Goal: Information Seeking & Learning: Learn about a topic

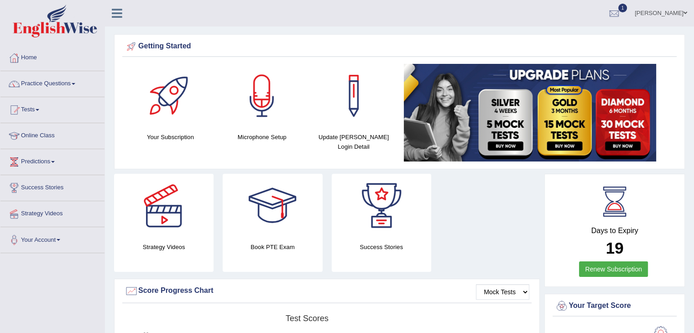
click at [40, 106] on link "Tests" at bounding box center [52, 108] width 104 height 23
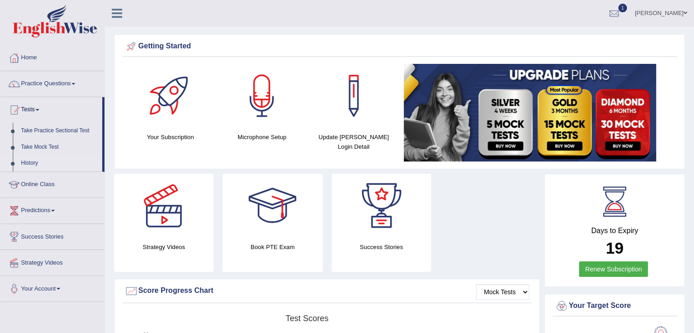
click at [37, 165] on link "History" at bounding box center [59, 163] width 85 height 16
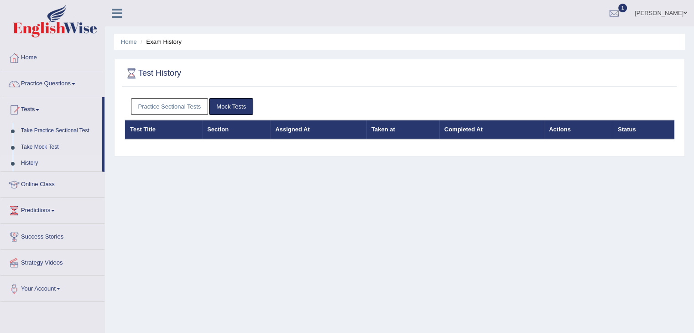
click at [163, 102] on link "Practice Sectional Tests" at bounding box center [170, 106] width 78 height 17
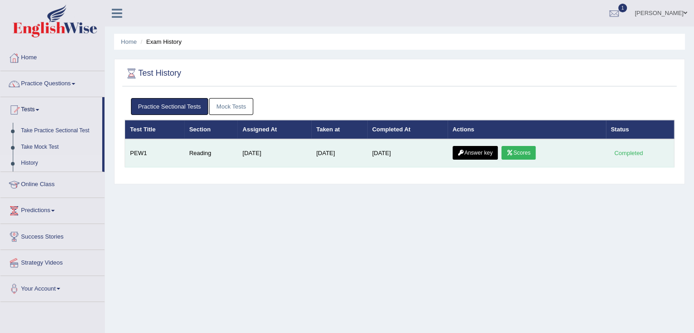
click at [512, 148] on link "Scores" at bounding box center [519, 153] width 34 height 14
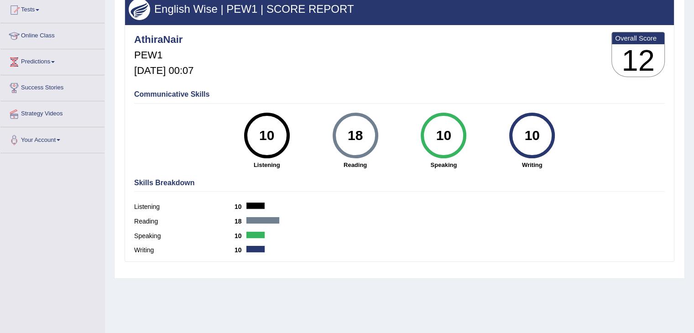
scroll to position [91, 0]
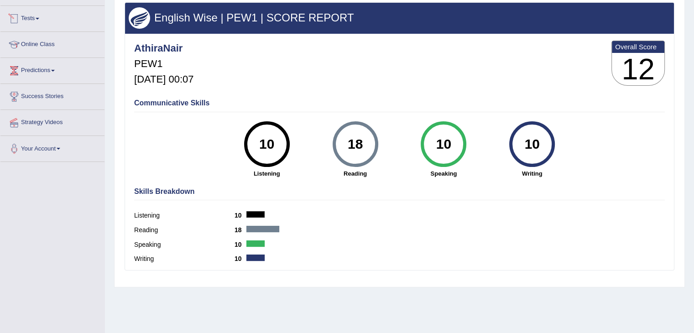
click at [36, 20] on link "Tests" at bounding box center [52, 17] width 104 height 23
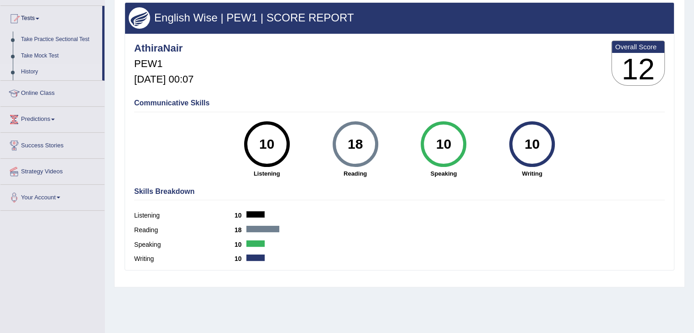
click at [32, 72] on link "History" at bounding box center [59, 72] width 85 height 16
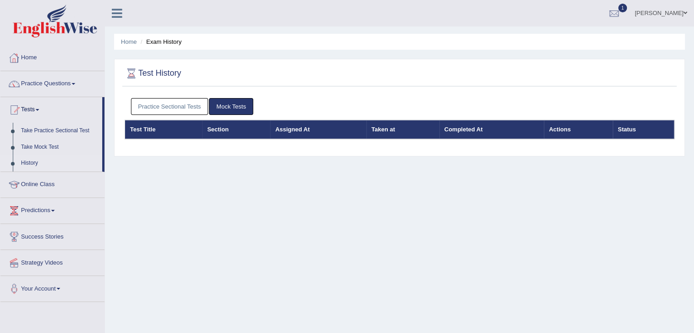
click at [163, 105] on link "Practice Sectional Tests" at bounding box center [170, 106] width 78 height 17
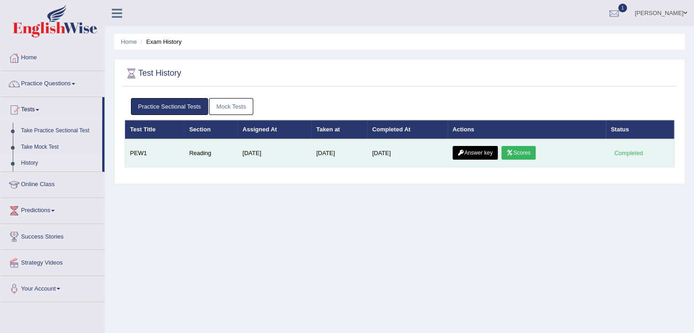
click at [462, 153] on icon at bounding box center [461, 152] width 7 height 5
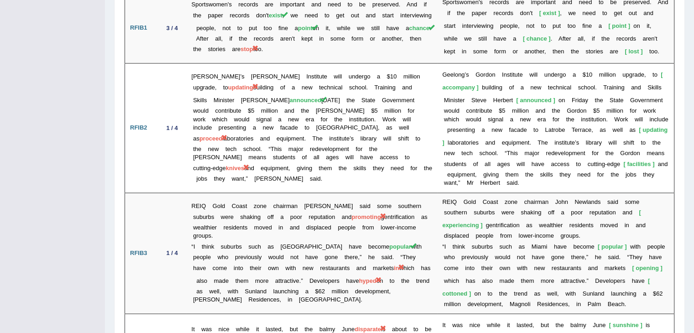
scroll to position [1609, 0]
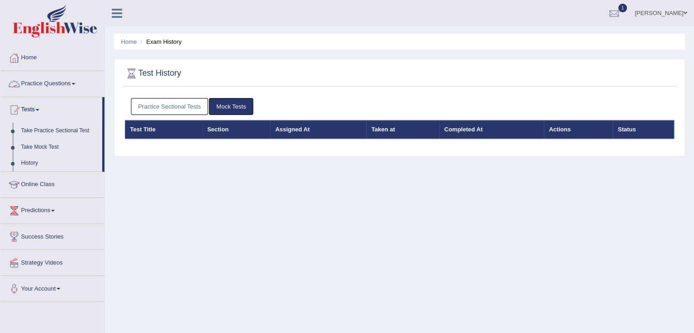
click at [157, 112] on link "Practice Sectional Tests" at bounding box center [170, 106] width 78 height 17
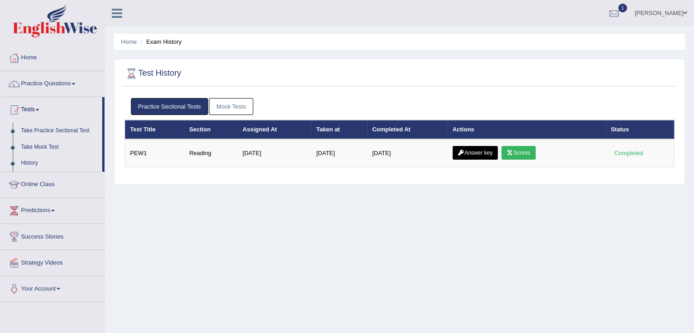
click at [76, 128] on link "Take Practice Sectional Test" at bounding box center [59, 131] width 85 height 16
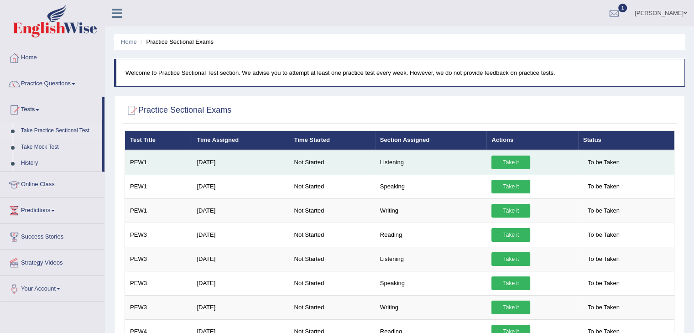
click at [504, 163] on link "Take it" at bounding box center [511, 163] width 39 height 14
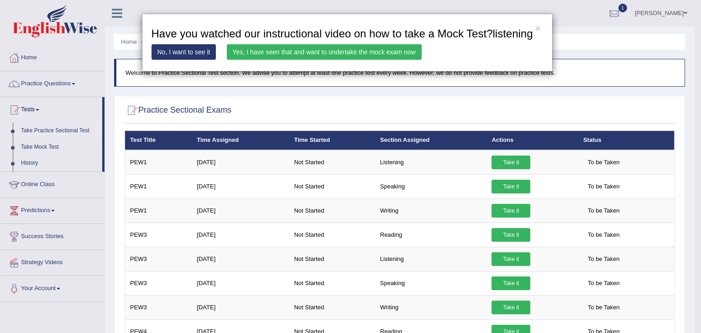
click at [362, 57] on link "Yes, I have seen that and want to undertake the mock exam now" at bounding box center [324, 52] width 195 height 16
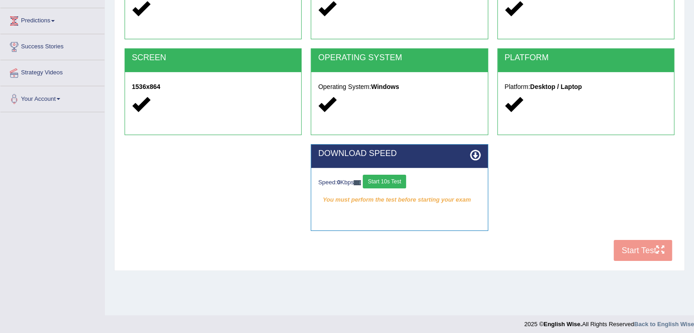
scroll to position [146, 0]
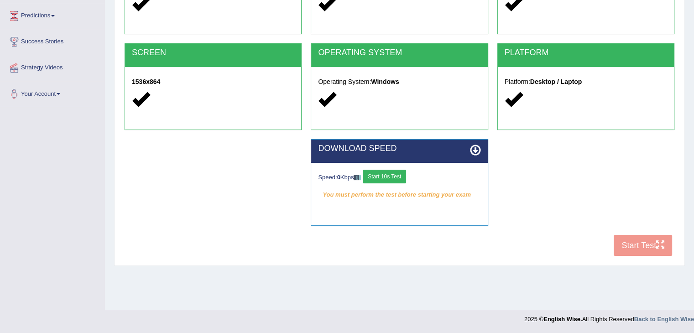
click at [394, 174] on button "Start 10s Test" at bounding box center [384, 177] width 43 height 14
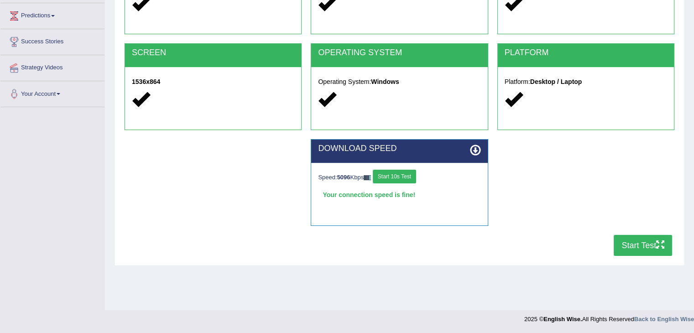
click at [643, 249] on button "Start Test" at bounding box center [643, 245] width 58 height 21
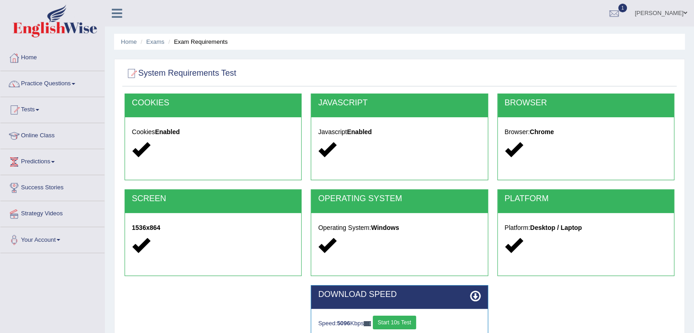
scroll to position [0, 0]
click at [33, 108] on link "Tests" at bounding box center [52, 108] width 104 height 23
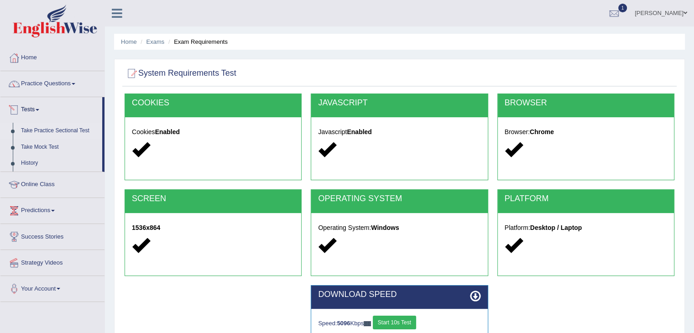
click at [64, 131] on link "Take Practice Sectional Test" at bounding box center [59, 131] width 85 height 16
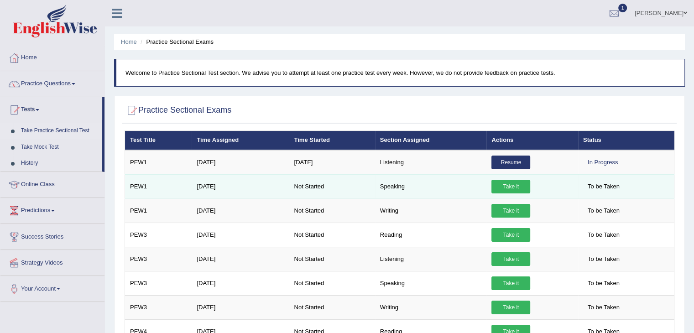
click at [503, 186] on link "Take it" at bounding box center [511, 187] width 39 height 14
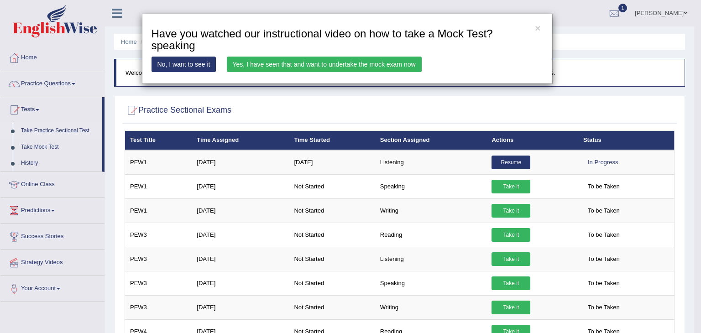
click at [384, 66] on link "Yes, I have seen that and want to undertake the mock exam now" at bounding box center [324, 65] width 195 height 16
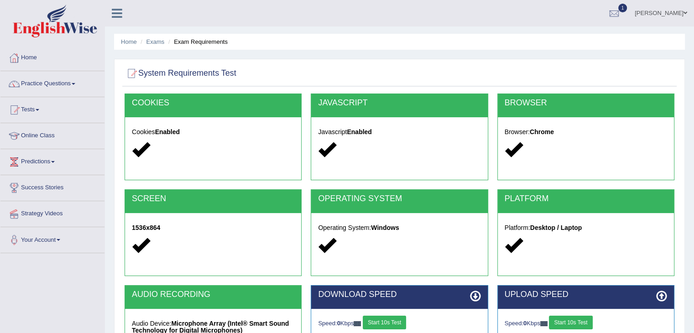
scroll to position [146, 0]
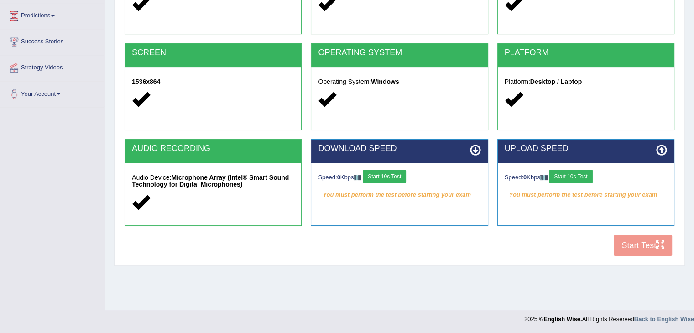
click at [387, 180] on button "Start 10s Test" at bounding box center [384, 177] width 43 height 14
click at [564, 172] on button "Start 10s Test" at bounding box center [570, 177] width 43 height 14
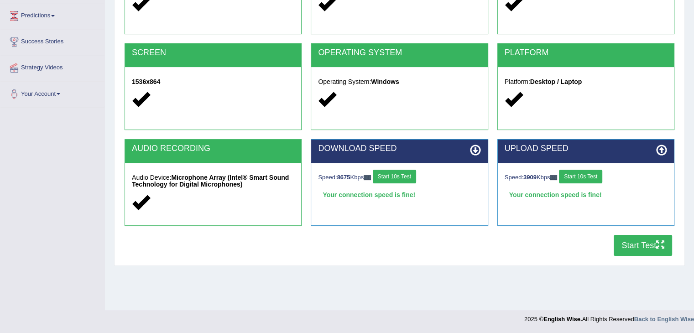
click at [634, 244] on button "Start Test" at bounding box center [643, 245] width 58 height 21
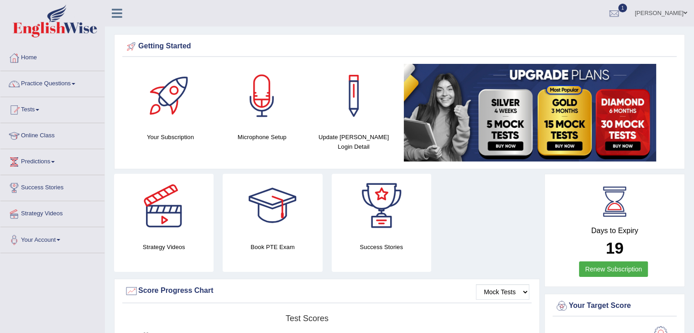
click at [497, 240] on div "Strategy Videos Book PTE Exam Success Stories" at bounding box center [327, 226] width 435 height 105
click at [62, 83] on link "Practice Questions" at bounding box center [52, 82] width 104 height 23
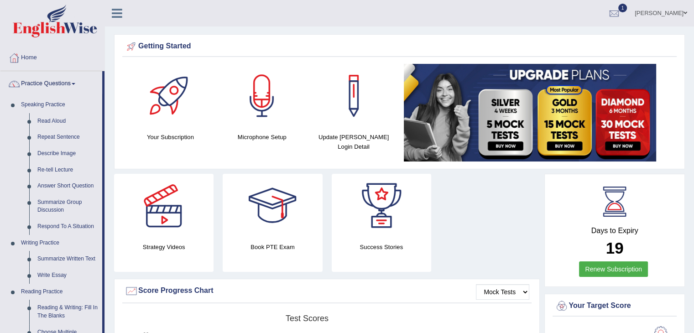
scroll to position [291, 0]
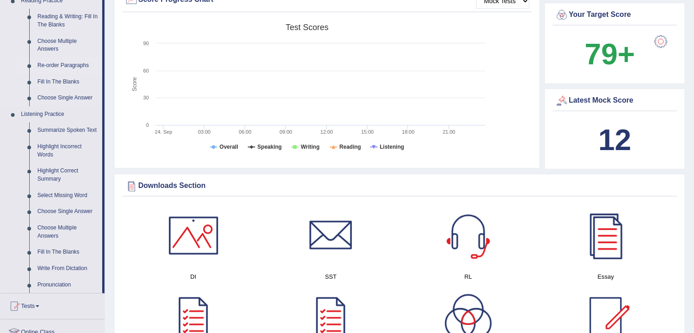
click at [64, 67] on link "Re-order Paragraphs" at bounding box center [67, 66] width 69 height 16
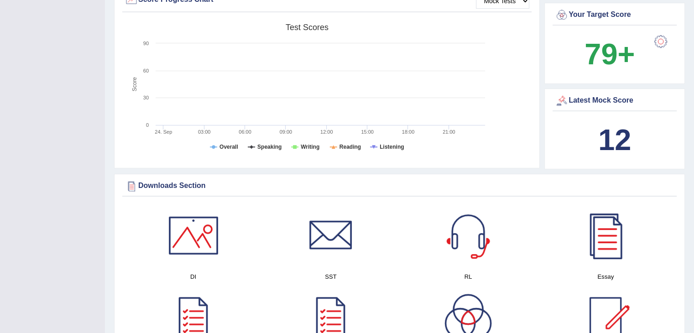
scroll to position [124, 0]
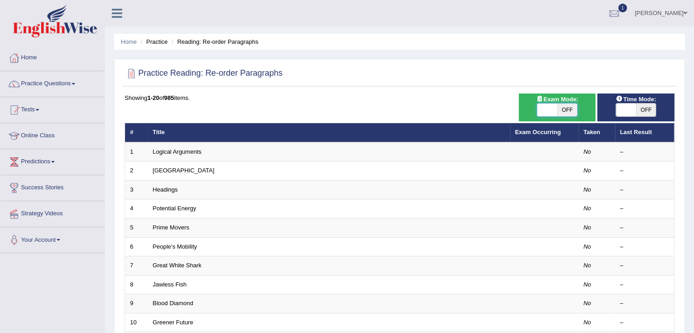
click at [545, 116] on span at bounding box center [547, 110] width 20 height 13
checkbox input "true"
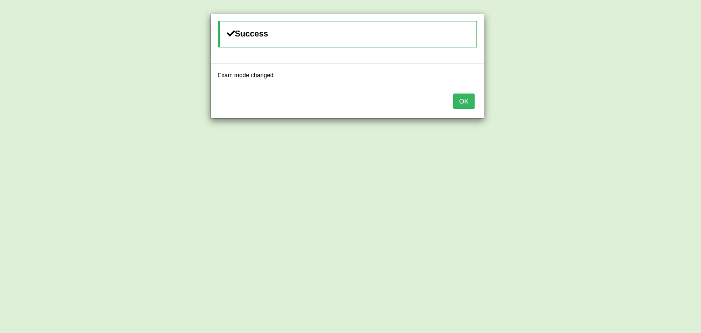
click at [465, 105] on button "OK" at bounding box center [463, 102] width 21 height 16
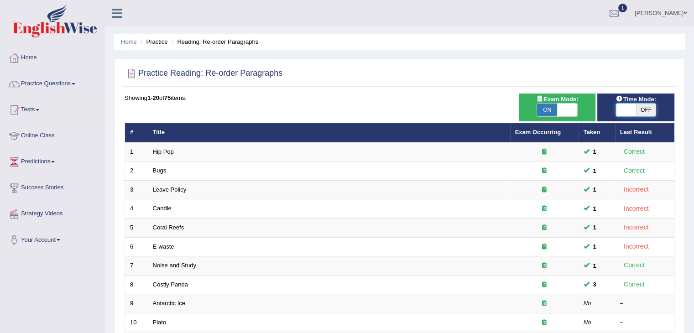
click at [621, 113] on span at bounding box center [626, 110] width 20 height 13
checkbox input "true"
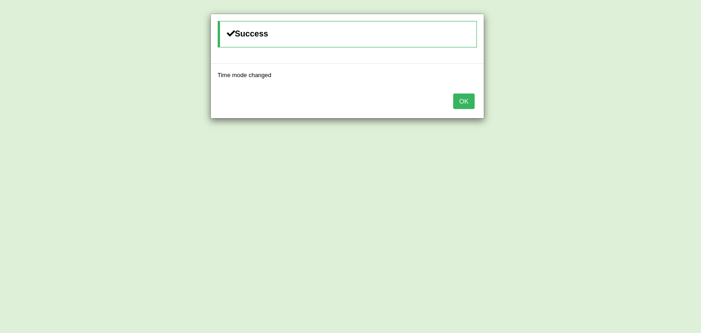
click at [475, 108] on div "OK" at bounding box center [347, 102] width 273 height 32
click at [468, 105] on button "OK" at bounding box center [463, 102] width 21 height 16
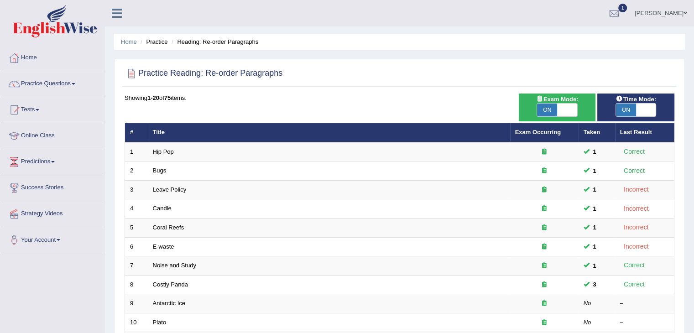
scroll to position [268, 0]
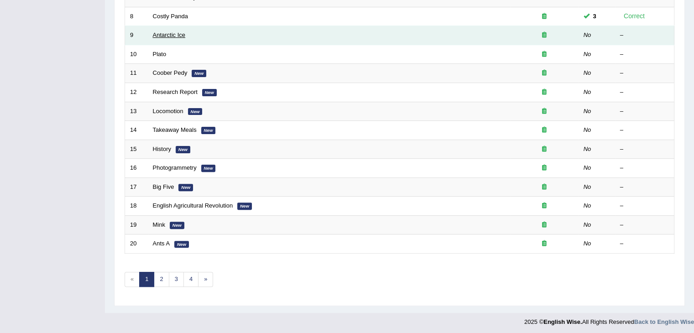
click at [176, 32] on link "Antarctic Ice" at bounding box center [169, 35] width 33 height 7
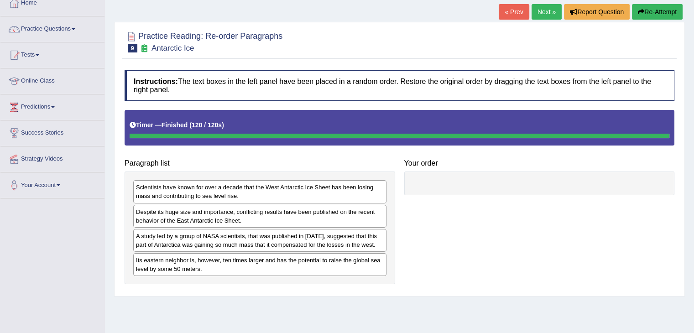
scroll to position [37, 0]
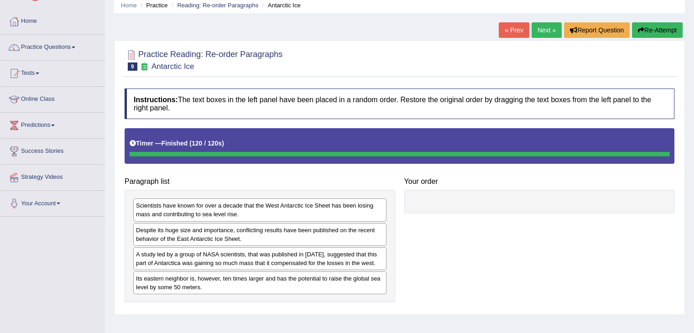
click at [650, 36] on button "Re-Attempt" at bounding box center [657, 30] width 51 height 16
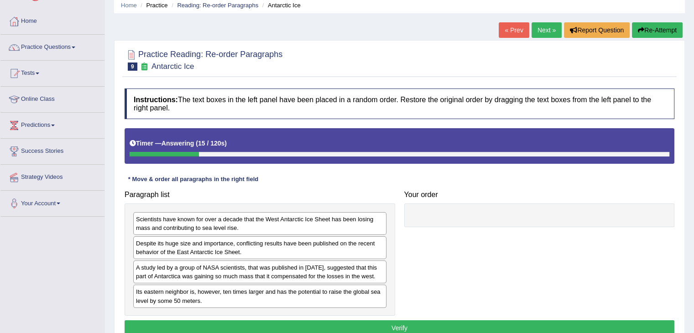
click at [324, 262] on div "A study led by a group of NASA scientists, that was published in 2015, suggeste…" at bounding box center [259, 272] width 253 height 23
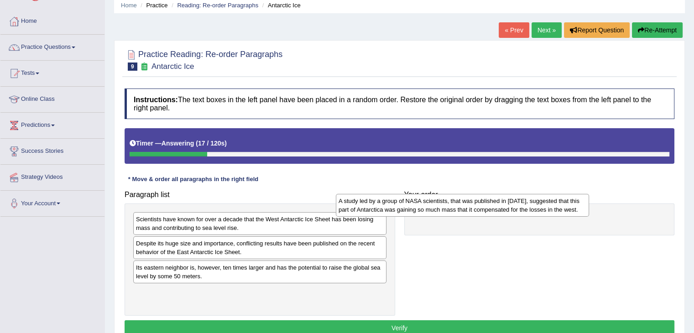
drag, startPoint x: 324, startPoint y: 262, endPoint x: 544, endPoint y: 195, distance: 229.8
click at [544, 195] on div "A study led by a group of NASA scientists, that was published in 2015, suggeste…" at bounding box center [462, 205] width 253 height 23
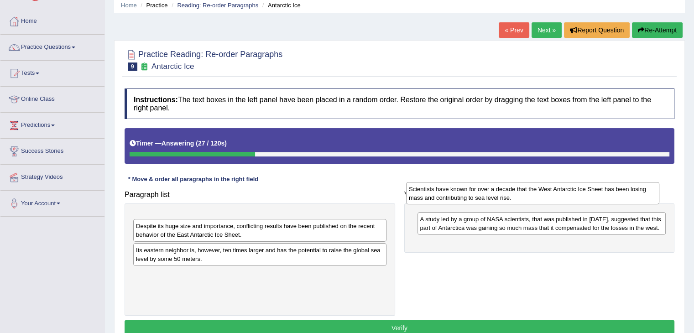
drag, startPoint x: 334, startPoint y: 223, endPoint x: 608, endPoint y: 193, distance: 275.6
click at [608, 193] on div "Scientists have known for over a decade that the West Antarctic Ice Sheet has b…" at bounding box center [532, 193] width 253 height 23
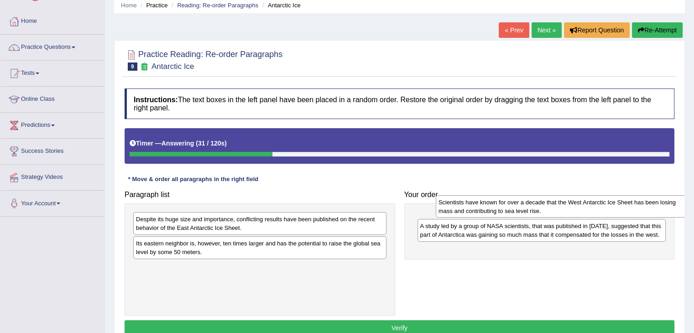
drag, startPoint x: 265, startPoint y: 220, endPoint x: 566, endPoint y: 203, distance: 301.4
click at [566, 203] on div "Scientists have known for over a decade that the West Antarctic Ice Sheet has b…" at bounding box center [562, 206] width 253 height 23
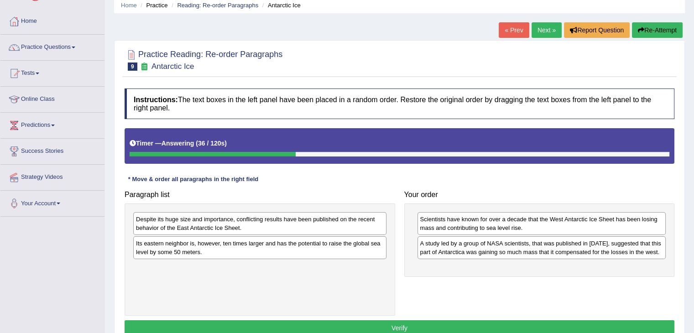
click at [349, 224] on div "Despite its huge size and importance, conflicting results have been published o…" at bounding box center [259, 223] width 253 height 23
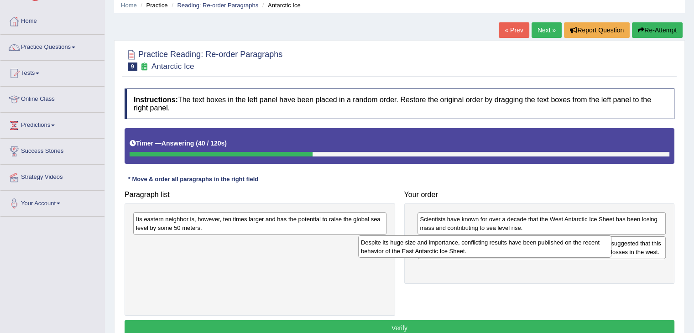
drag, startPoint x: 323, startPoint y: 227, endPoint x: 559, endPoint y: 252, distance: 237.4
click at [559, 252] on div "Despite its huge size and importance, conflicting results have been published o…" at bounding box center [484, 247] width 253 height 23
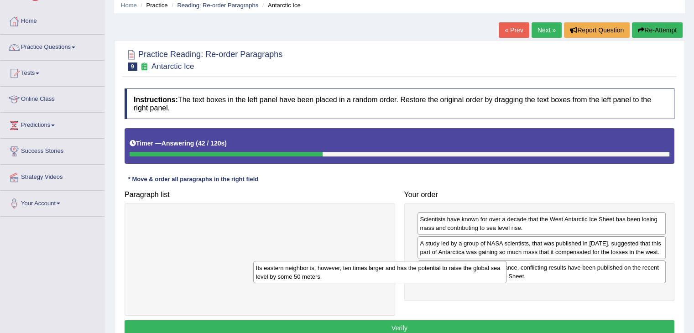
drag, startPoint x: 364, startPoint y: 218, endPoint x: 567, endPoint y: 291, distance: 215.6
click at [507, 284] on div "Its eastern neighbor is, however, ten times larger and has the potential to rai…" at bounding box center [379, 272] width 253 height 23
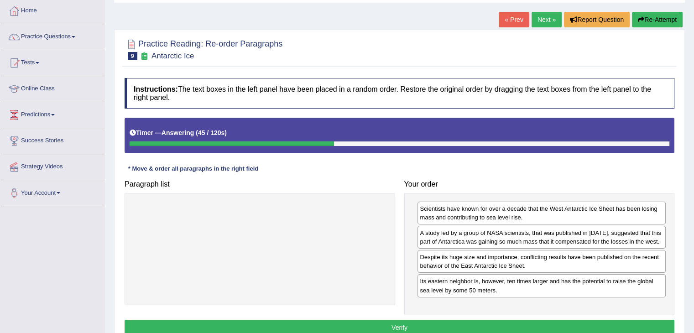
scroll to position [55, 0]
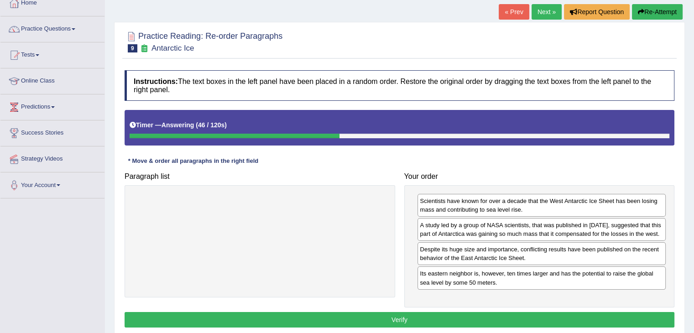
click at [606, 321] on button "Verify" at bounding box center [400, 320] width 550 height 16
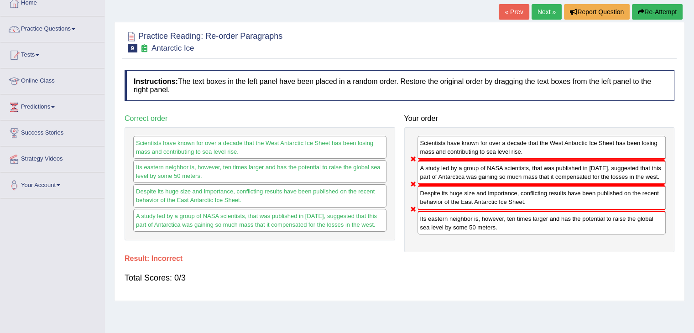
click at [553, 11] on link "Next »" at bounding box center [547, 12] width 30 height 16
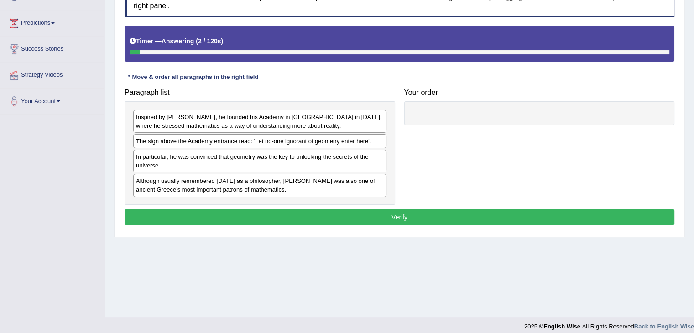
scroll to position [146, 0]
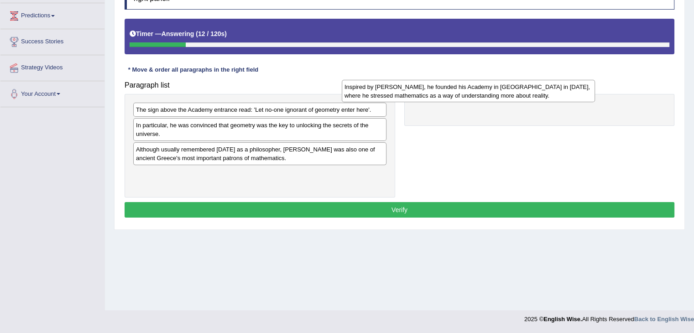
drag, startPoint x: 299, startPoint y: 119, endPoint x: 511, endPoint y: 97, distance: 213.4
click at [511, 97] on div "Inspired by Pythagoras, he founded his Academy in Athens in 387 BC, where he st…" at bounding box center [468, 91] width 253 height 23
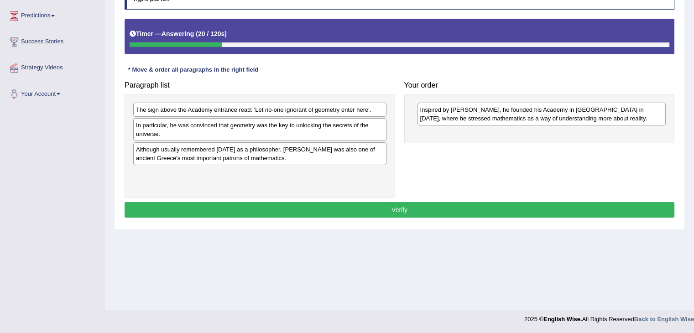
click at [362, 130] on div "In particular, he was convinced that geometry was the key to unlocking the secr…" at bounding box center [259, 129] width 253 height 23
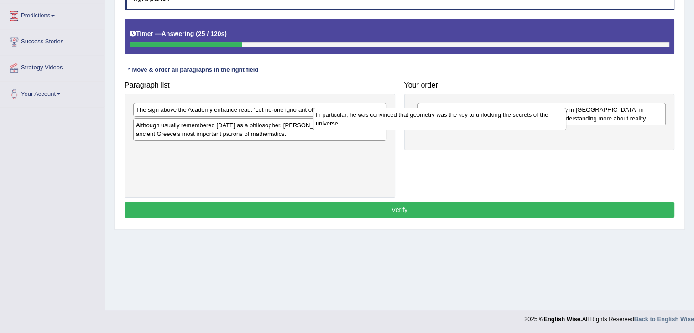
drag, startPoint x: 334, startPoint y: 126, endPoint x: 566, endPoint y: 117, distance: 231.6
click at [566, 117] on div "In particular, he was convinced that geometry was the key to unlocking the secr…" at bounding box center [439, 119] width 253 height 23
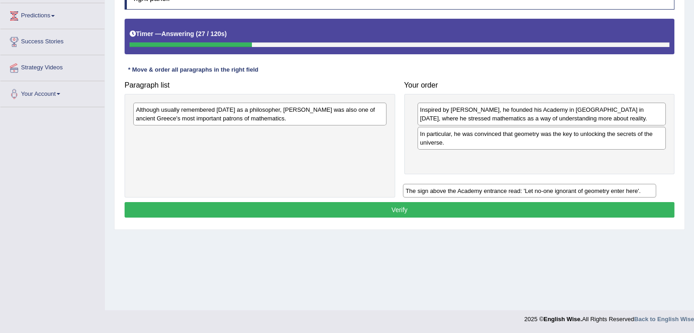
drag, startPoint x: 292, startPoint y: 107, endPoint x: 563, endPoint y: 191, distance: 283.2
click at [563, 191] on div "The sign above the Academy entrance read: 'Let no-one ignorant of geometry ente…" at bounding box center [529, 191] width 253 height 14
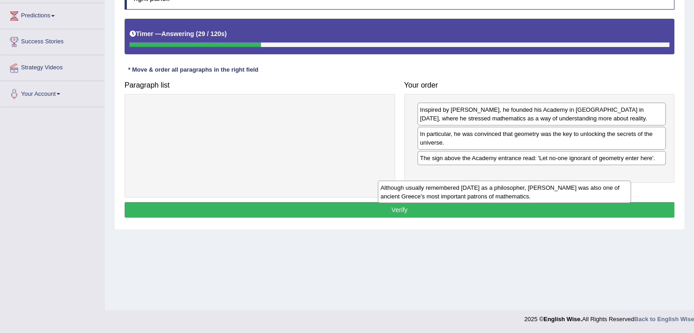
drag, startPoint x: 298, startPoint y: 114, endPoint x: 546, endPoint y: 192, distance: 259.9
click at [546, 192] on div "Although usually remembered today as a philosopher, Plato was also one of ancie…" at bounding box center [504, 192] width 253 height 23
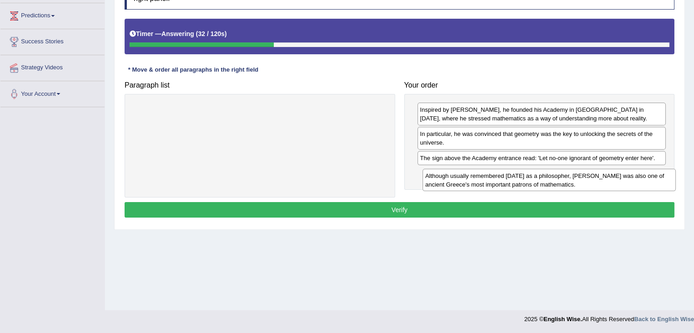
drag, startPoint x: 340, startPoint y: 112, endPoint x: 628, endPoint y: 178, distance: 296.0
click at [628, 178] on div "Although usually remembered today as a philosopher, Plato was also one of ancie…" at bounding box center [549, 180] width 253 height 23
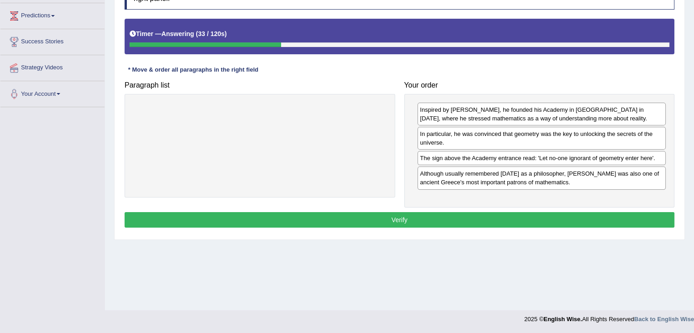
click at [518, 212] on button "Verify" at bounding box center [400, 220] width 550 height 16
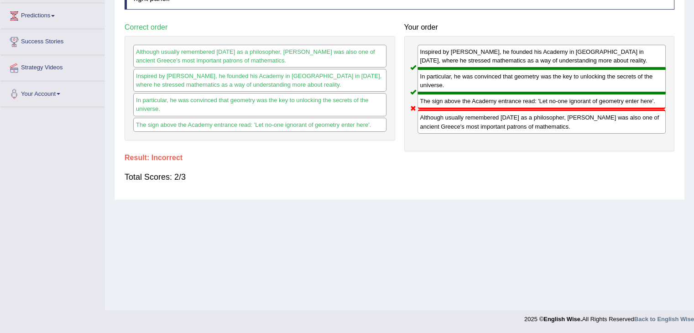
click at [647, 136] on div "Inspired by Pythagoras, he founded his Academy in Athens in 387 BC, where he st…" at bounding box center [540, 94] width 271 height 116
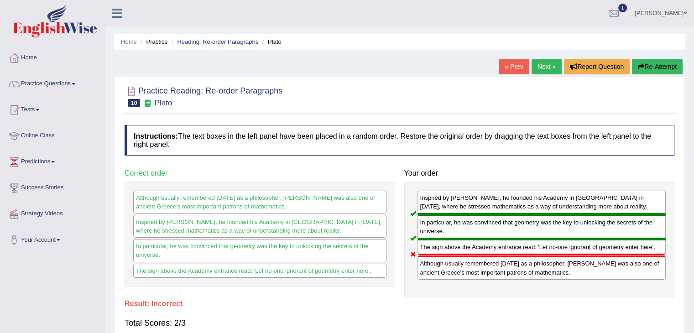
click at [541, 69] on link "Next »" at bounding box center [547, 67] width 30 height 16
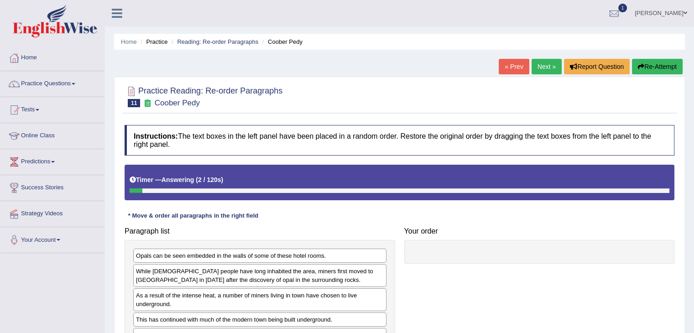
scroll to position [146, 0]
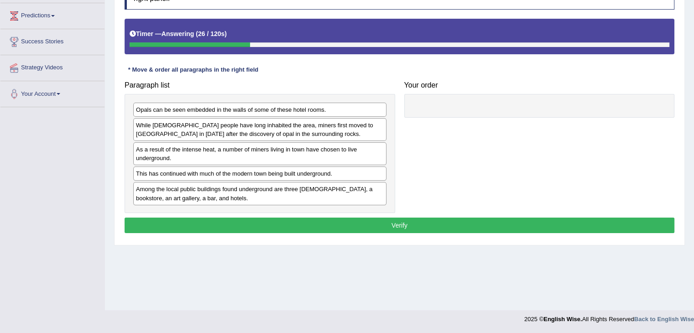
click at [224, 154] on div "As a result of the intense heat, a number of miners living in town have chosen …" at bounding box center [259, 153] width 253 height 23
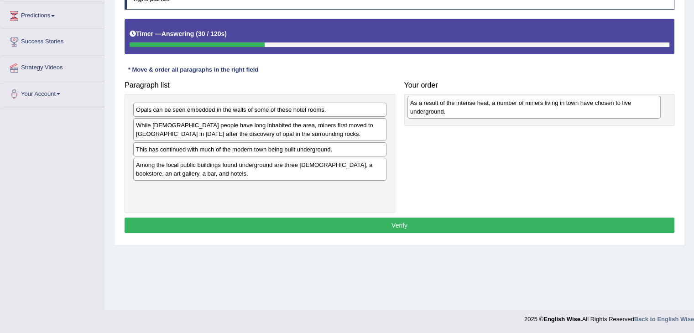
drag, startPoint x: 224, startPoint y: 154, endPoint x: 499, endPoint y: 107, distance: 279.2
click at [499, 107] on div "As a result of the intense heat, a number of miners living in town have chosen …" at bounding box center [534, 107] width 253 height 23
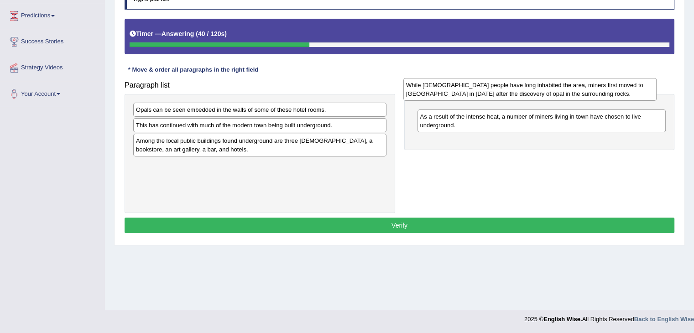
drag, startPoint x: 334, startPoint y: 129, endPoint x: 609, endPoint y: 92, distance: 277.3
click at [609, 92] on div "While Aboriginal people have long inhabited the area, miners first moved to Coo…" at bounding box center [530, 89] width 253 height 23
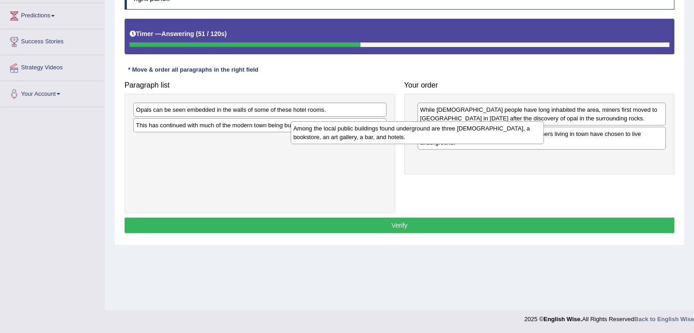
drag, startPoint x: 320, startPoint y: 149, endPoint x: 502, endPoint y: 140, distance: 182.4
click at [502, 140] on div "Among the local public buildings found underground are three churches, a bookst…" at bounding box center [417, 132] width 253 height 23
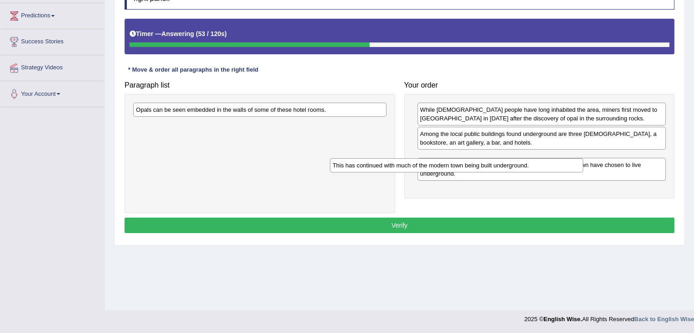
drag, startPoint x: 349, startPoint y: 118, endPoint x: 552, endPoint y: 164, distance: 208.2
click at [552, 164] on div "This has continued with much of the modern town being built underground." at bounding box center [456, 165] width 253 height 14
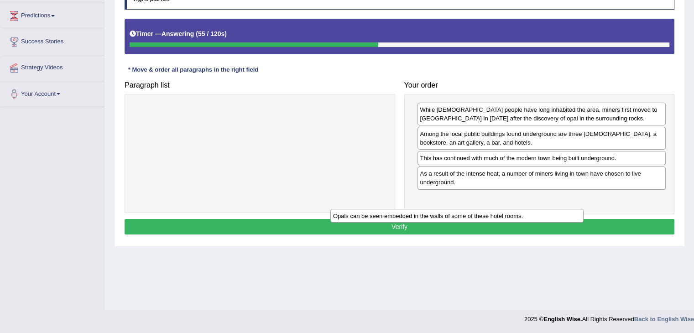
drag, startPoint x: 362, startPoint y: 110, endPoint x: 604, endPoint y: 218, distance: 265.5
click at [584, 218] on div "Opals can be seen embedded in the walls of some of these hotel rooms." at bounding box center [457, 216] width 253 height 14
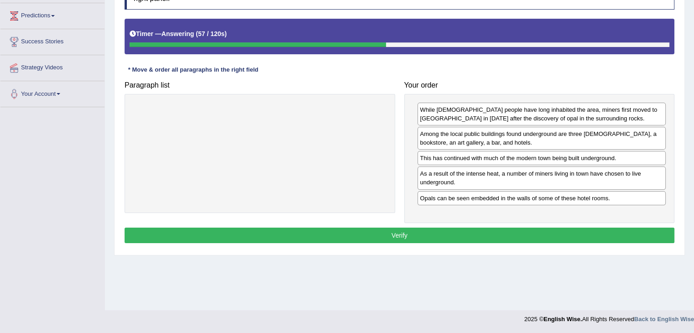
click at [529, 236] on button "Verify" at bounding box center [400, 236] width 550 height 16
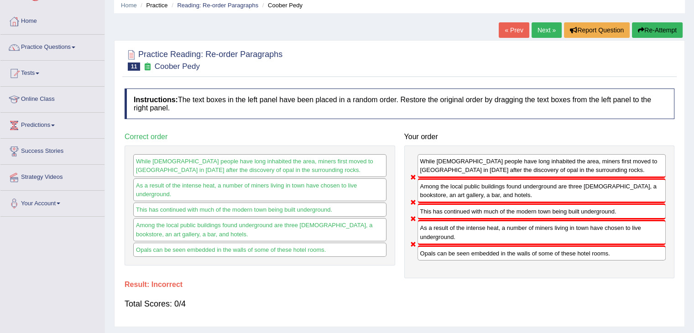
scroll to position [18, 0]
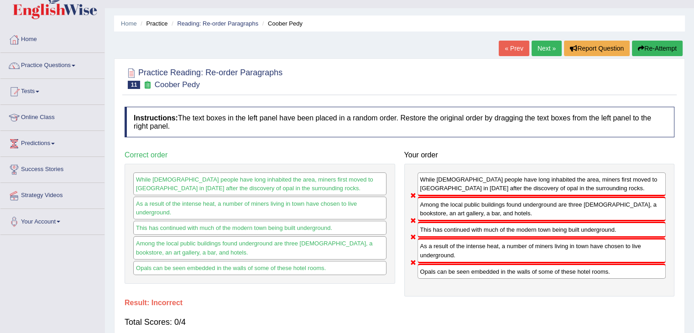
click at [545, 51] on link "Next »" at bounding box center [547, 49] width 30 height 16
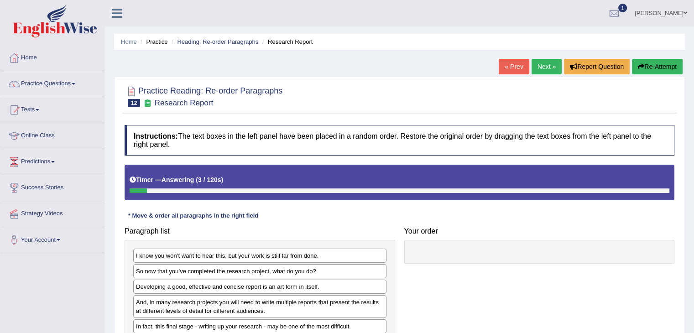
scroll to position [146, 0]
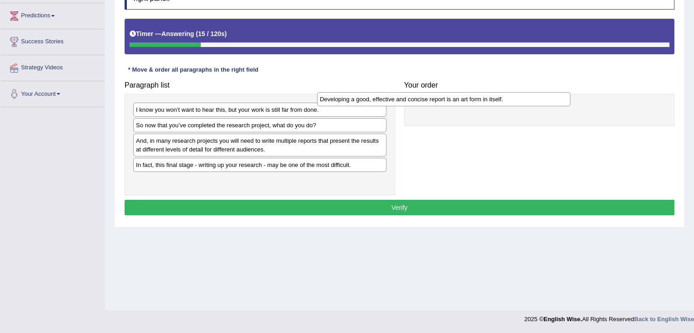
drag, startPoint x: 311, startPoint y: 141, endPoint x: 503, endPoint y: 99, distance: 196.2
click at [503, 99] on div "Developing a good, effective and concise report is an art form in itself." at bounding box center [443, 99] width 253 height 14
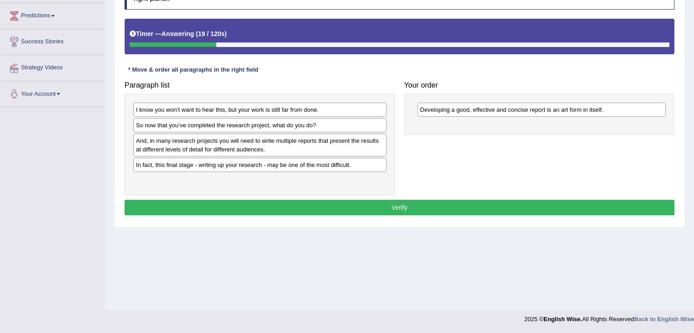
click at [315, 137] on div "And, in many research projects you will need to write multiple reports that pre…" at bounding box center [259, 145] width 253 height 23
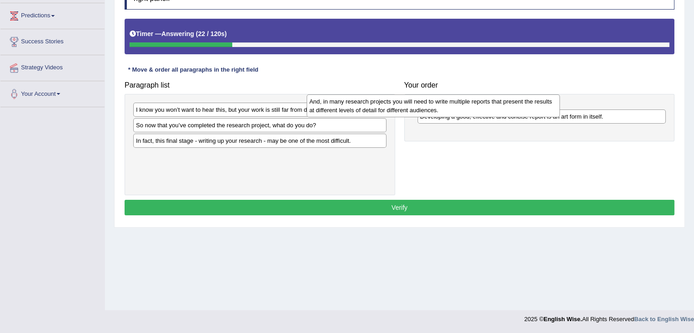
drag, startPoint x: 315, startPoint y: 142, endPoint x: 530, endPoint y: 99, distance: 218.6
click at [530, 99] on div "And, in many research projects you will need to write multiple reports that pre…" at bounding box center [433, 106] width 253 height 23
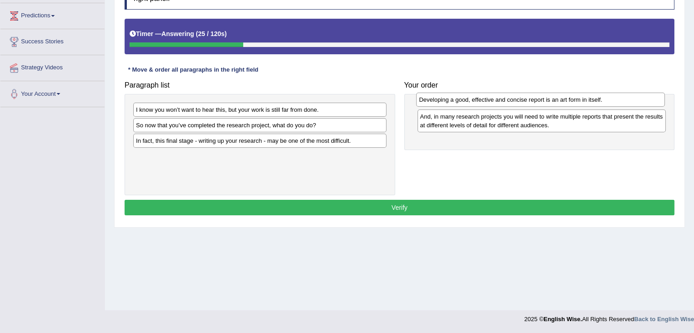
drag, startPoint x: 496, startPoint y: 130, endPoint x: 496, endPoint y: 97, distance: 32.9
click at [496, 97] on div "Developing a good, effective and concise report is an art form in itself." at bounding box center [540, 100] width 249 height 14
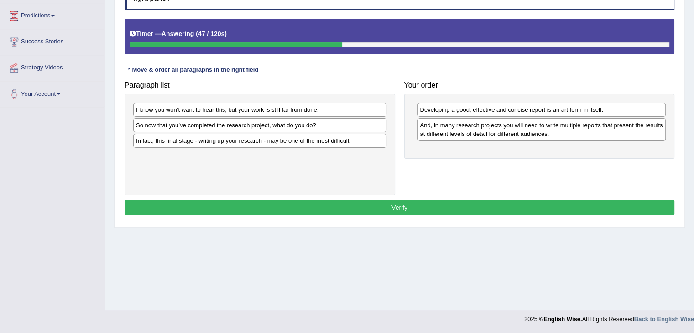
click at [336, 128] on div "I know you won’t want to hear this, but your work is still far from done. So no…" at bounding box center [260, 145] width 271 height 102
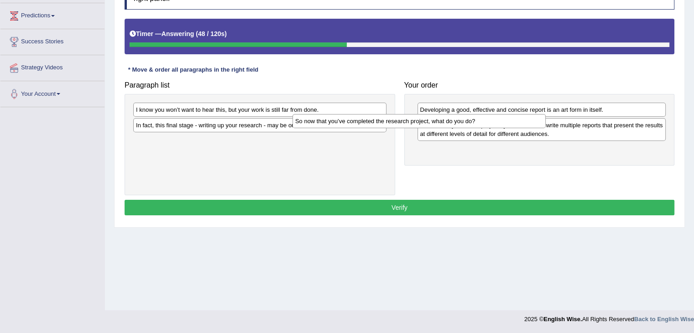
drag, startPoint x: 336, startPoint y: 128, endPoint x: 559, endPoint y: 164, distance: 225.3
click at [546, 128] on div "So now that you’ve completed the research project, what do you do?" at bounding box center [419, 121] width 253 height 14
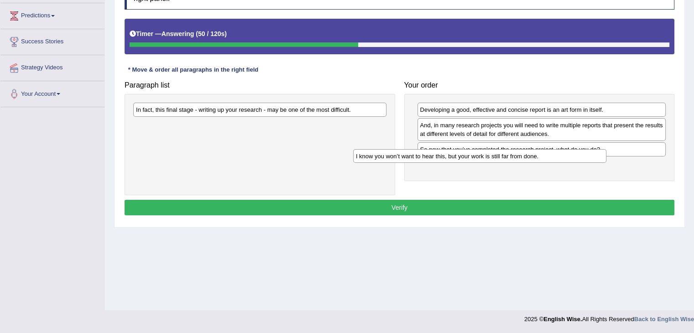
drag, startPoint x: 348, startPoint y: 112, endPoint x: 575, endPoint y: 161, distance: 232.7
click at [575, 161] on div "I know you won’t want to hear this, but your work is still far from done." at bounding box center [479, 156] width 253 height 14
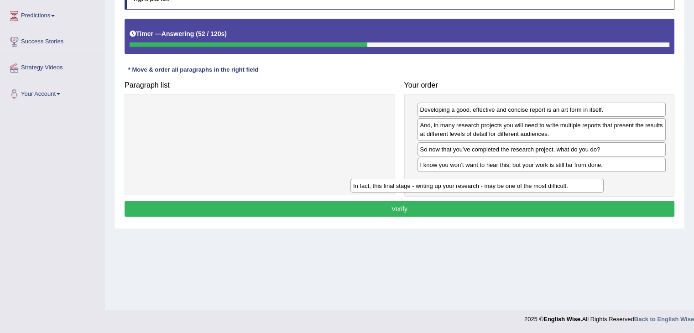
drag, startPoint x: 379, startPoint y: 108, endPoint x: 622, endPoint y: 167, distance: 249.9
click at [604, 179] on div "In fact, this final stage - writing up your research - may be one of the most d…" at bounding box center [477, 186] width 253 height 14
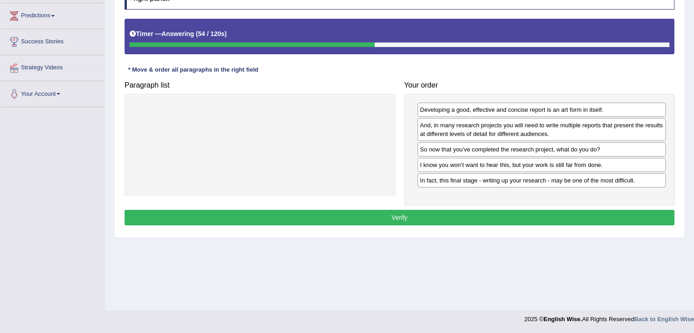
click at [471, 213] on button "Verify" at bounding box center [400, 218] width 550 height 16
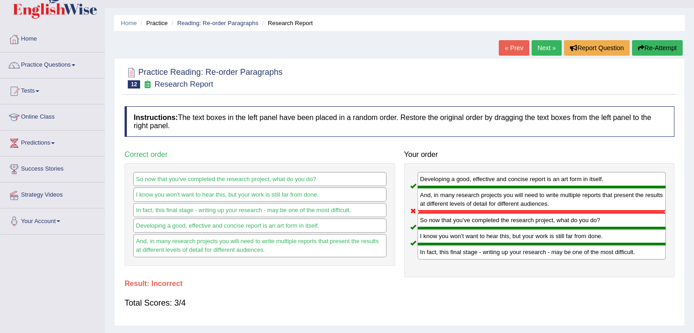
scroll to position [18, 0]
click at [548, 45] on link "Next »" at bounding box center [547, 49] width 30 height 16
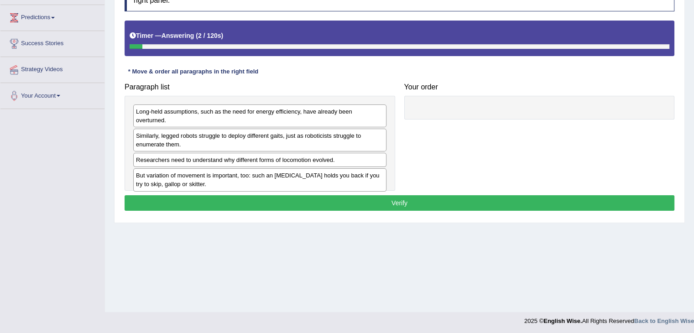
scroll to position [146, 0]
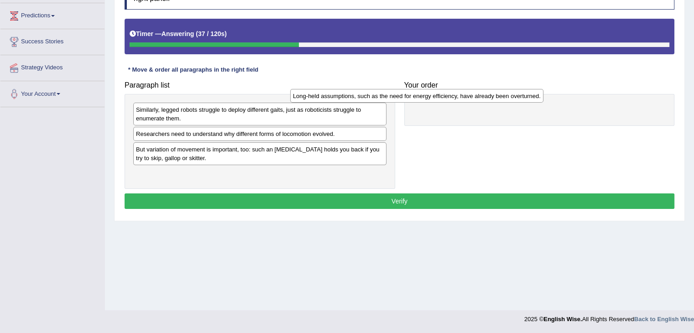
drag, startPoint x: 308, startPoint y: 109, endPoint x: 476, endPoint y: 100, distance: 168.2
click at [476, 100] on div "Long-held assumptions, such as the need for energy efficiency, have already bee…" at bounding box center [416, 96] width 253 height 14
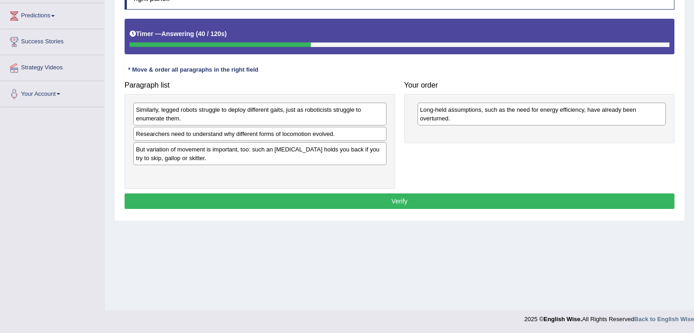
click at [332, 121] on div "Similarly, legged robots struggle to deploy different gaits, just as roboticist…" at bounding box center [259, 114] width 253 height 23
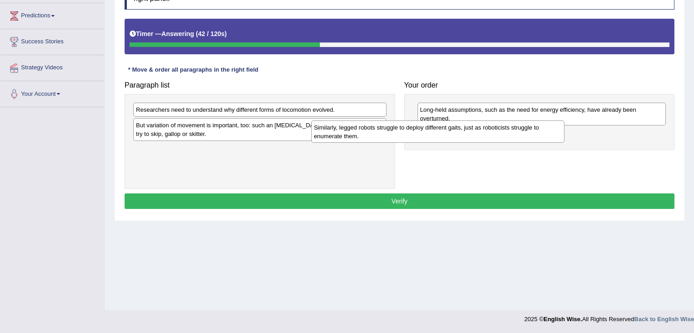
drag, startPoint x: 333, startPoint y: 112, endPoint x: 522, endPoint y: 131, distance: 190.0
click at [522, 131] on div "Similarly, legged robots struggle to deploy different gaits, just as roboticist…" at bounding box center [437, 132] width 253 height 23
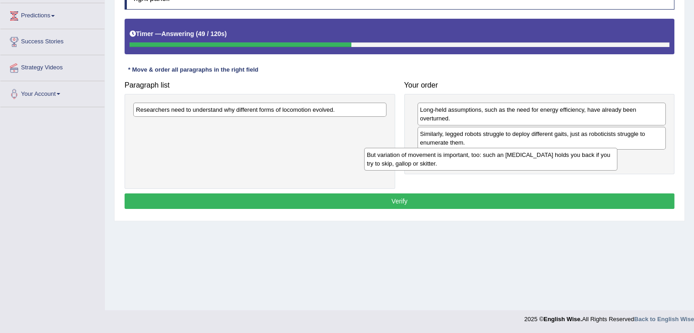
drag, startPoint x: 344, startPoint y: 125, endPoint x: 579, endPoint y: 157, distance: 237.2
click at [579, 157] on div "But variation of movement is important, too: such an ankle brace holds you back…" at bounding box center [490, 159] width 253 height 23
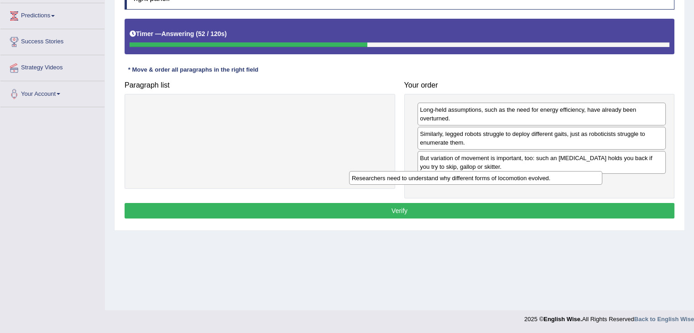
drag, startPoint x: 338, startPoint y: 106, endPoint x: 557, endPoint y: 174, distance: 229.0
click at [557, 174] on div "Researchers need to understand why different forms of locomotion evolved." at bounding box center [475, 178] width 253 height 14
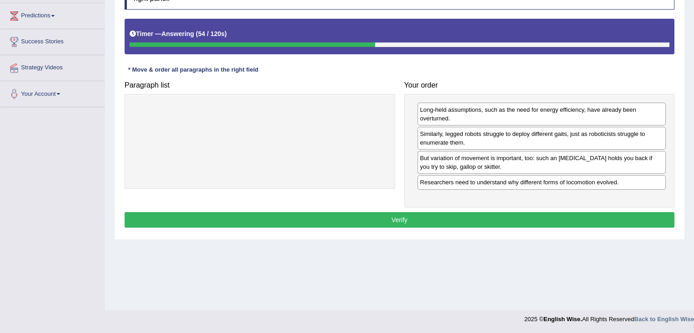
click at [473, 215] on button "Verify" at bounding box center [400, 220] width 550 height 16
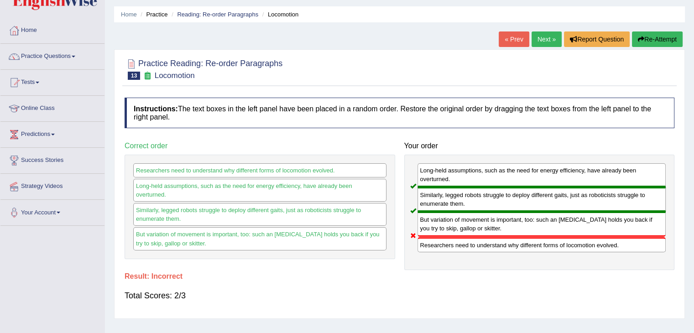
scroll to position [18, 0]
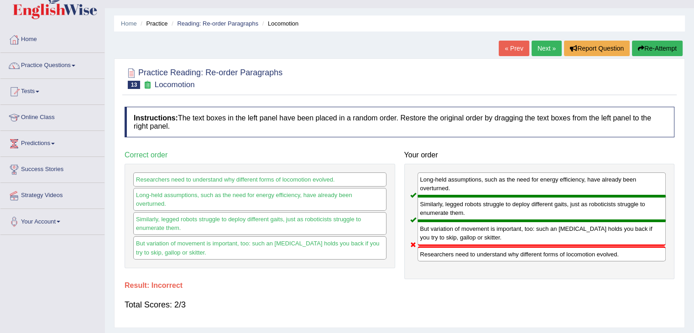
click at [552, 46] on link "Next »" at bounding box center [547, 49] width 30 height 16
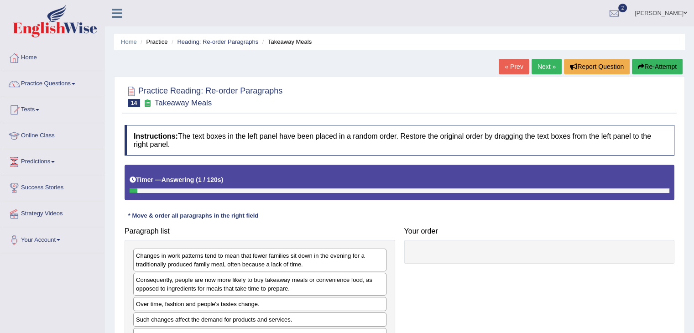
scroll to position [146, 0]
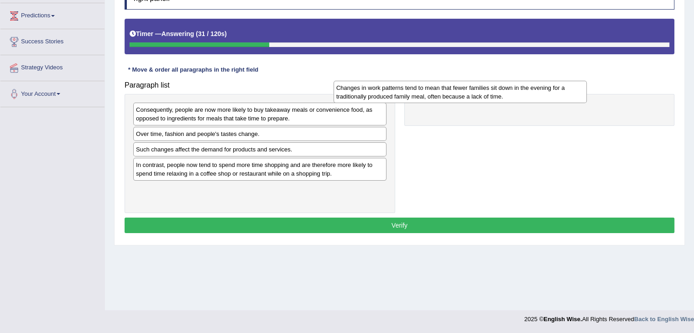
drag, startPoint x: 307, startPoint y: 114, endPoint x: 508, endPoint y: 91, distance: 202.1
click at [508, 91] on div "Changes in work patterns tend to mean that fewer families sit down in the eveni…" at bounding box center [460, 92] width 253 height 23
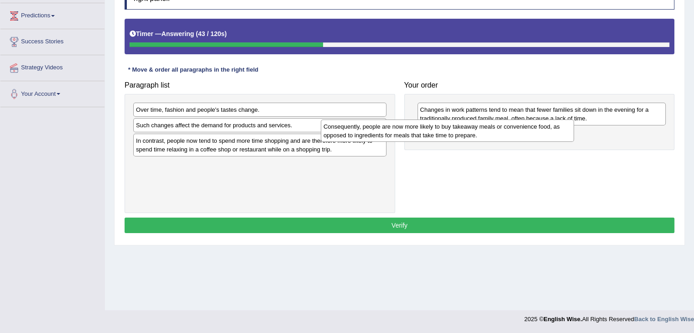
drag, startPoint x: 335, startPoint y: 120, endPoint x: 542, endPoint y: 136, distance: 207.0
click at [542, 136] on div "Consequently, people are now more likely to buy takeaway meals or convenience f…" at bounding box center [447, 131] width 253 height 23
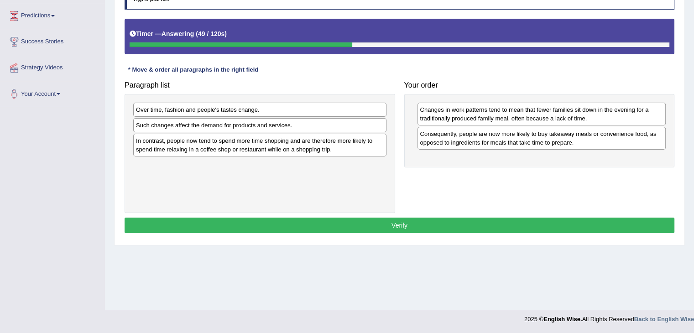
click at [310, 110] on div "Over time, fashion and people's tastes change." at bounding box center [259, 110] width 253 height 14
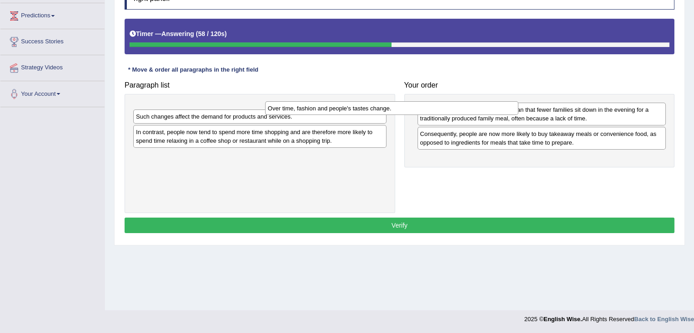
drag, startPoint x: 317, startPoint y: 112, endPoint x: 524, endPoint y: 97, distance: 207.8
click at [519, 101] on div "Over time, fashion and people's tastes change." at bounding box center [391, 108] width 253 height 14
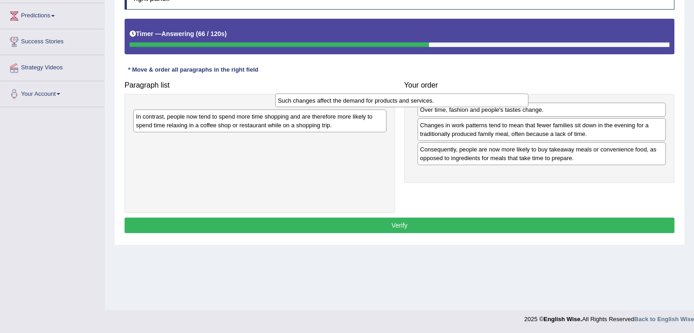
drag, startPoint x: 319, startPoint y: 110, endPoint x: 485, endPoint y: 104, distance: 166.3
click at [485, 104] on div "Such changes affect the demand for products and services." at bounding box center [401, 101] width 253 height 14
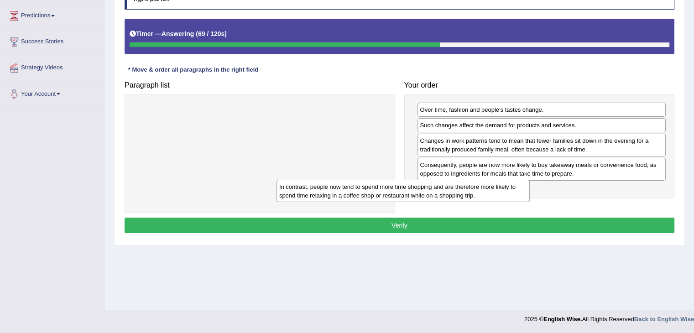
drag, startPoint x: 244, startPoint y: 107, endPoint x: 483, endPoint y: 168, distance: 246.4
click at [483, 180] on div "In contrast, people now tend to spend more time shopping and are therefore more…" at bounding box center [403, 191] width 253 height 23
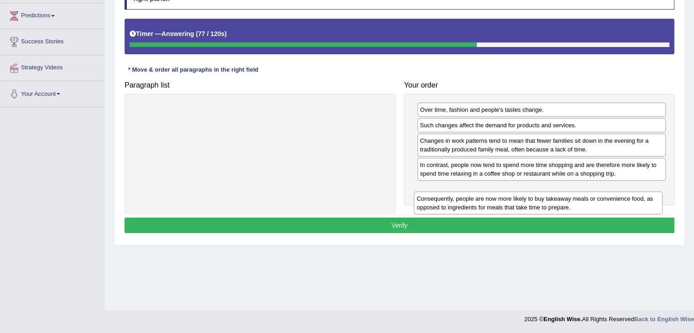
drag, startPoint x: 453, startPoint y: 165, endPoint x: 450, endPoint y: 200, distance: 34.8
click at [450, 200] on div "Consequently, people are now more likely to buy takeaway meals or convenience f…" at bounding box center [538, 203] width 249 height 23
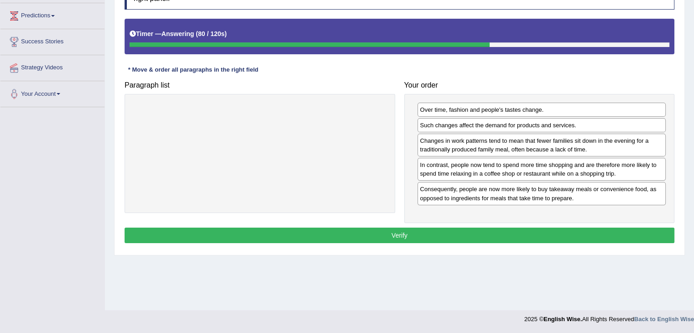
click at [408, 228] on button "Verify" at bounding box center [400, 236] width 550 height 16
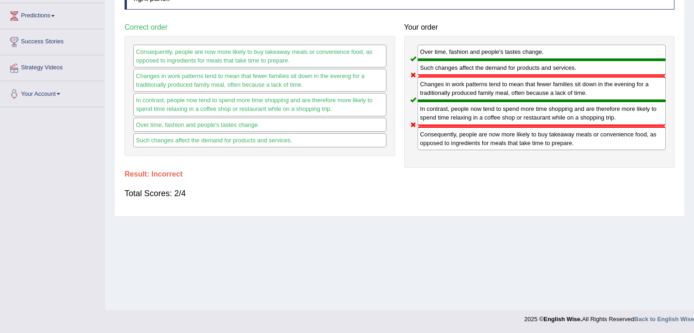
click at [408, 228] on div "Home Practice Reading: Re-order Paragraphs Takeaway Meals « Prev Next » Report …" at bounding box center [399, 82] width 589 height 457
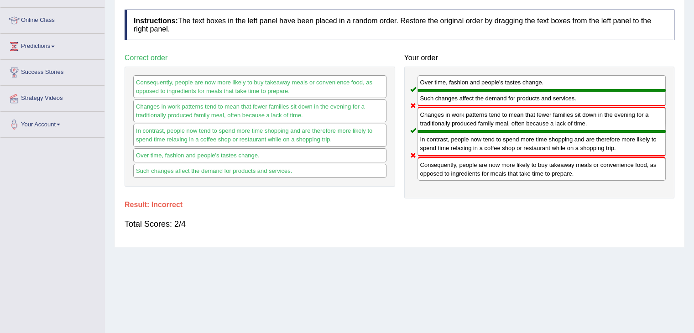
scroll to position [110, 0]
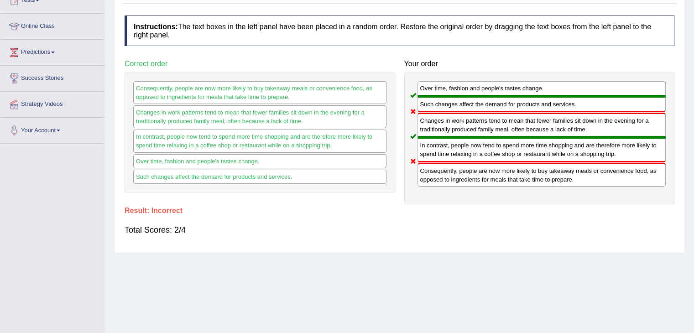
click at [487, 244] on div "Instructions: The text boxes in the left panel have been placed in a random ord…" at bounding box center [399, 129] width 555 height 237
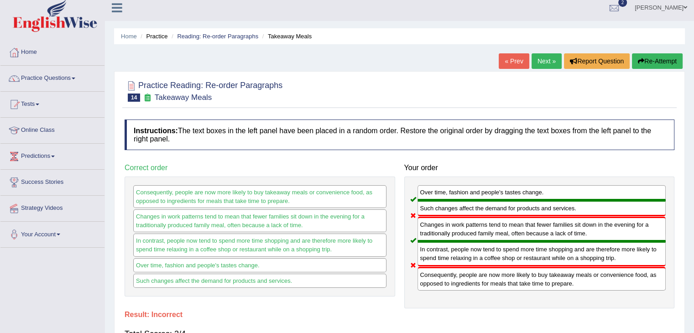
scroll to position [0, 0]
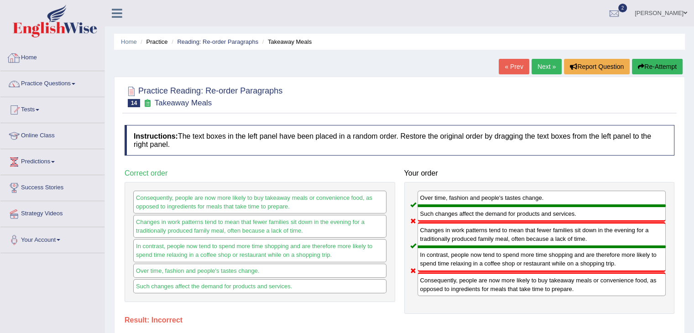
click at [32, 57] on link "Home" at bounding box center [52, 56] width 104 height 23
